Goal: Task Accomplishment & Management: Manage account settings

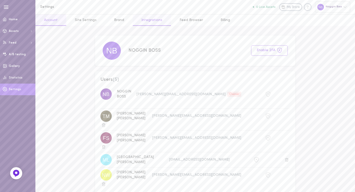
click at [149, 23] on link "Integrations" at bounding box center [152, 19] width 38 height 11
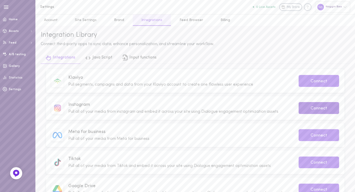
click at [308, 105] on button "Connect" at bounding box center [319, 108] width 40 height 12
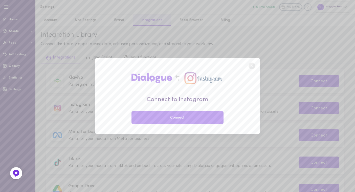
click at [198, 116] on button "Connect" at bounding box center [177, 117] width 92 height 13
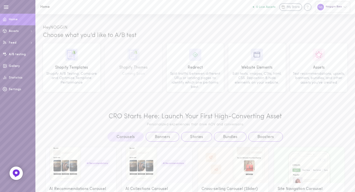
click at [13, 170] on img at bounding box center [16, 173] width 8 height 8
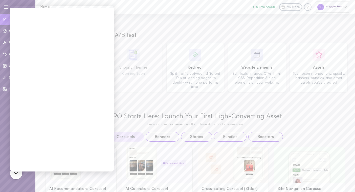
click at [151, 27] on div "Hey [PERSON_NAME]" at bounding box center [195, 22] width 320 height 17
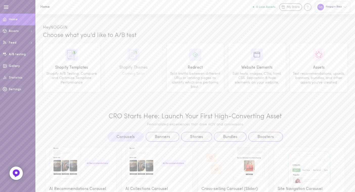
click at [18, 168] on div at bounding box center [16, 172] width 13 height 13
click at [14, 168] on div at bounding box center [16, 172] width 13 height 13
